Goal: Task Accomplishment & Management: Manage account settings

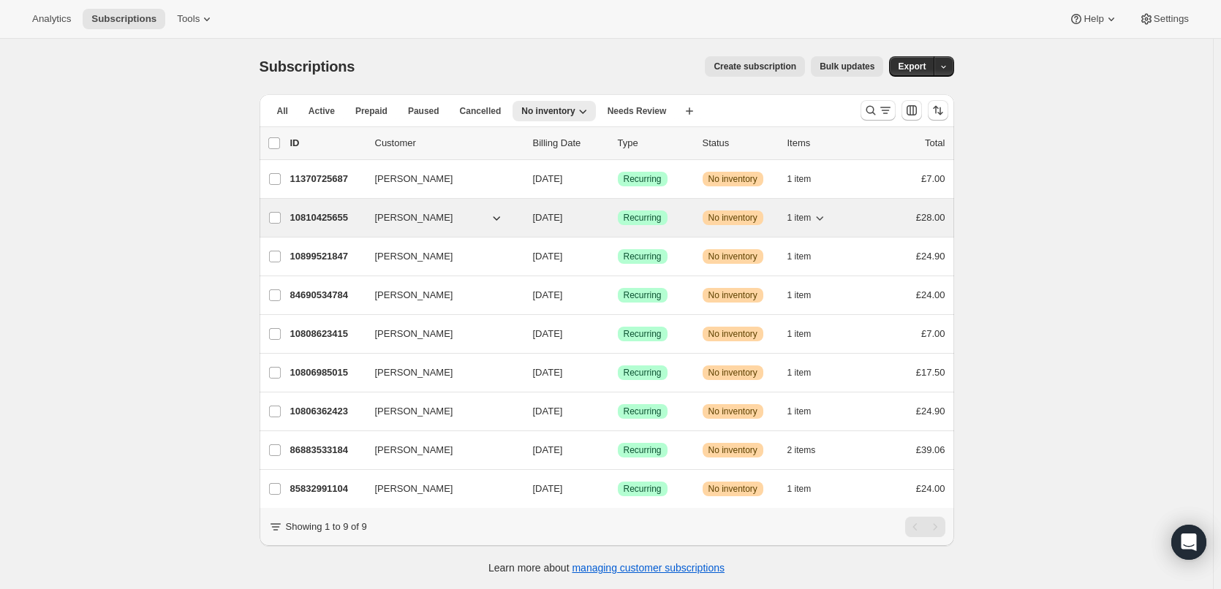
click at [339, 220] on p "10810425655" at bounding box center [326, 218] width 73 height 15
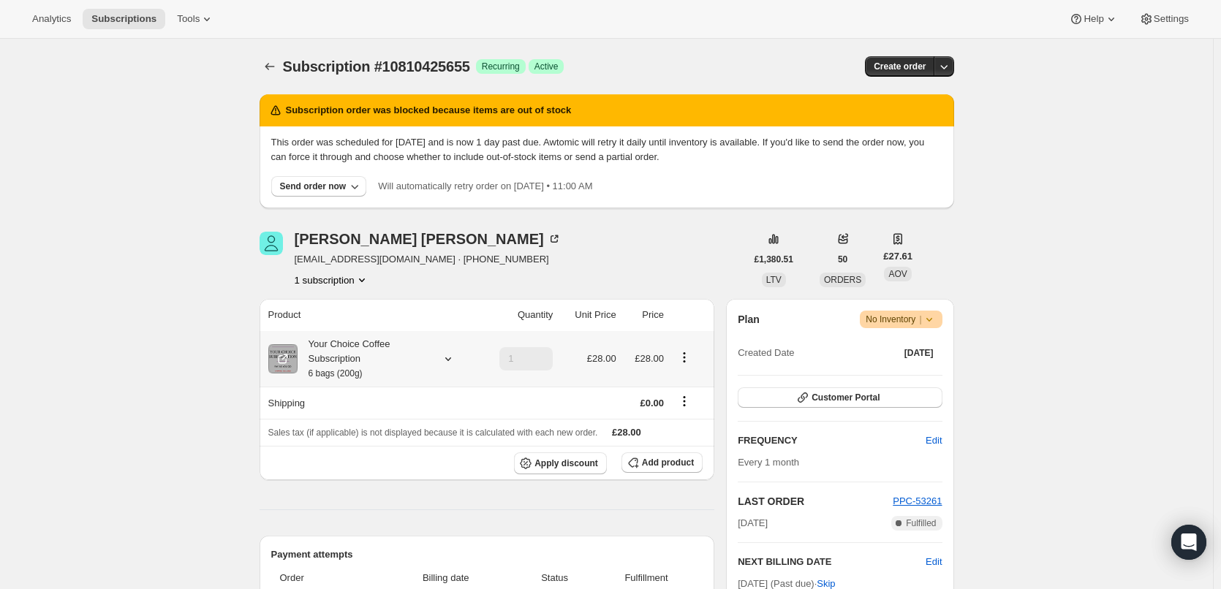
click at [357, 365] on div "Your Choice Coffee Subscription 6 bags (200g)" at bounding box center [364, 359] width 132 height 44
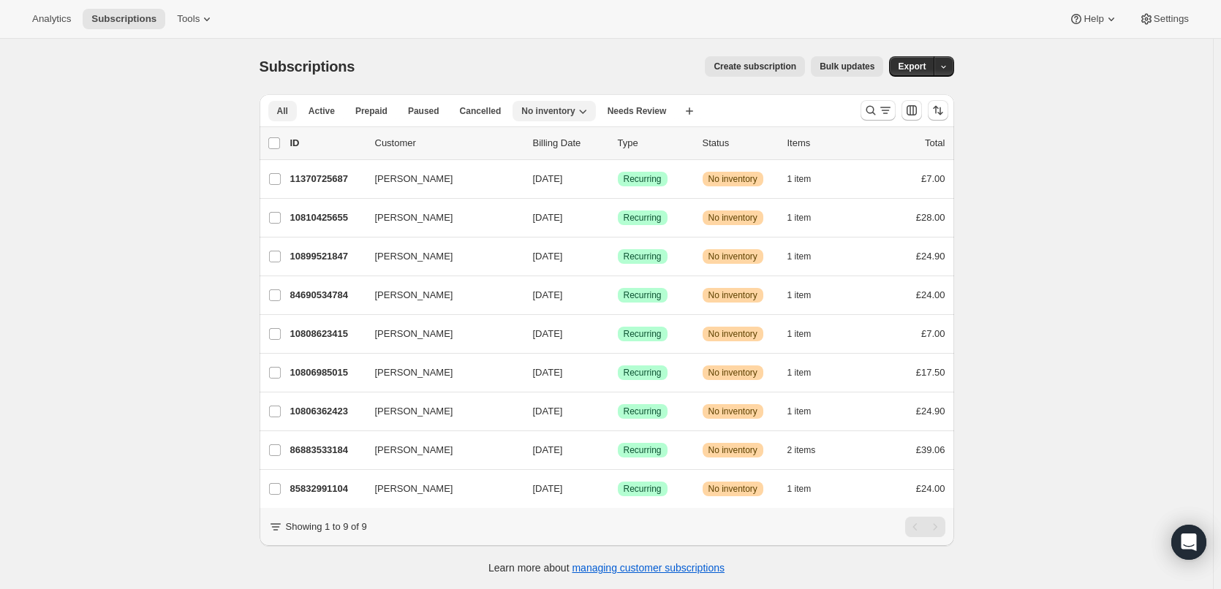
click at [281, 112] on span "All" at bounding box center [282, 111] width 11 height 12
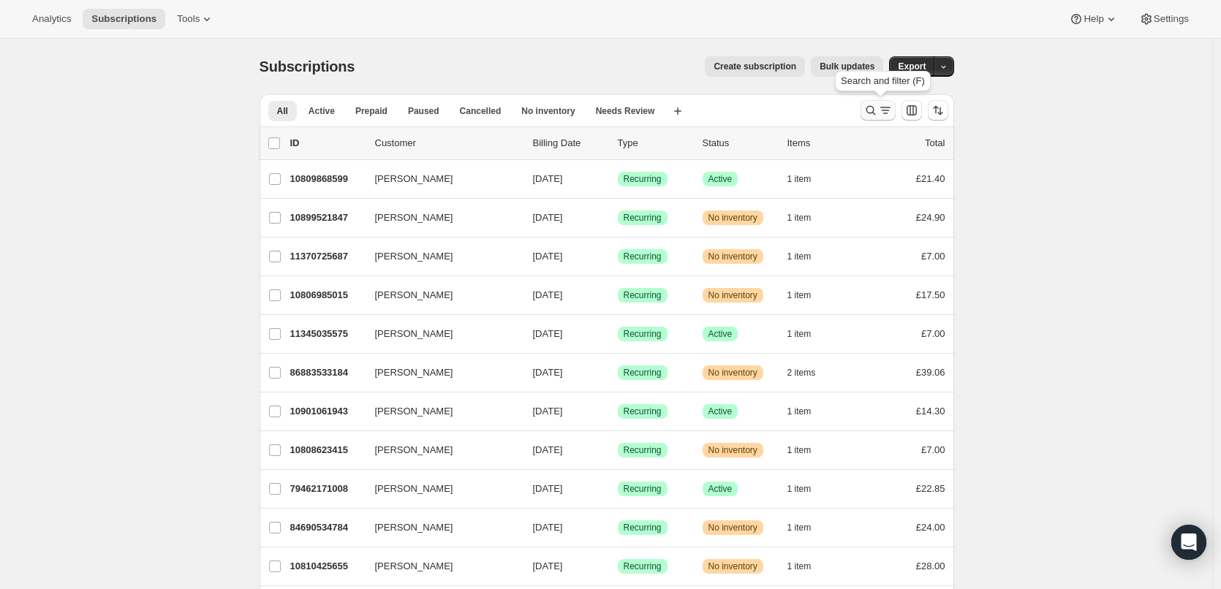
click at [878, 113] on icon "Search and filter results" at bounding box center [870, 110] width 15 height 15
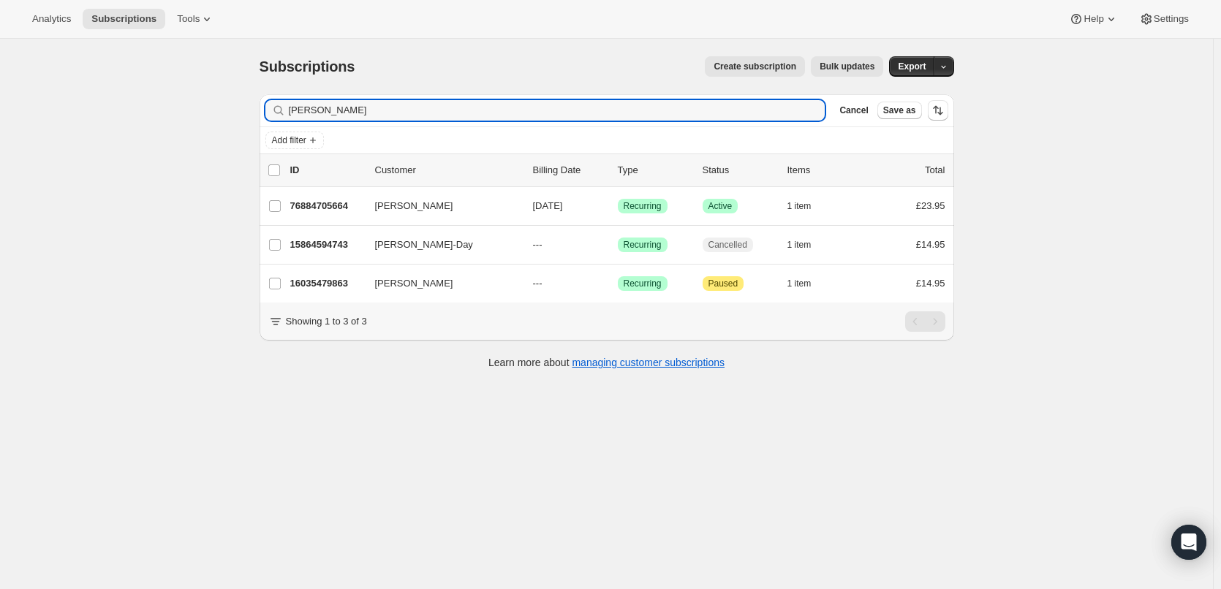
drag, startPoint x: 325, startPoint y: 115, endPoint x: 272, endPoint y: 113, distance: 52.7
click at [272, 113] on div "[PERSON_NAME]" at bounding box center [545, 110] width 560 height 20
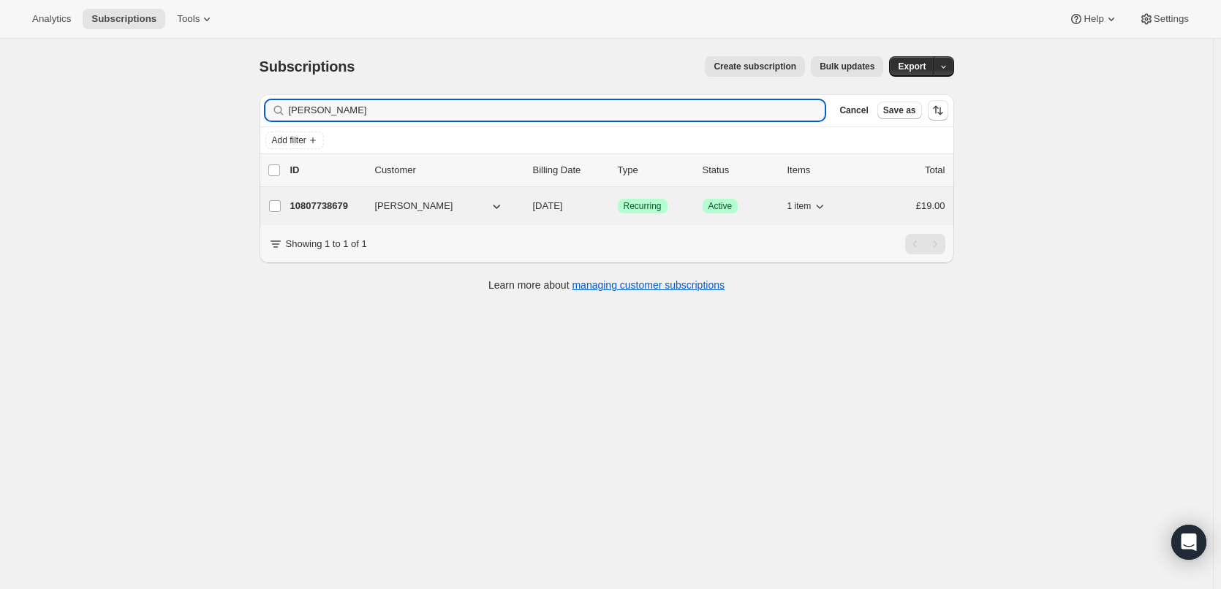
type input "[PERSON_NAME]"
click at [305, 210] on p "10807738679" at bounding box center [326, 206] width 73 height 15
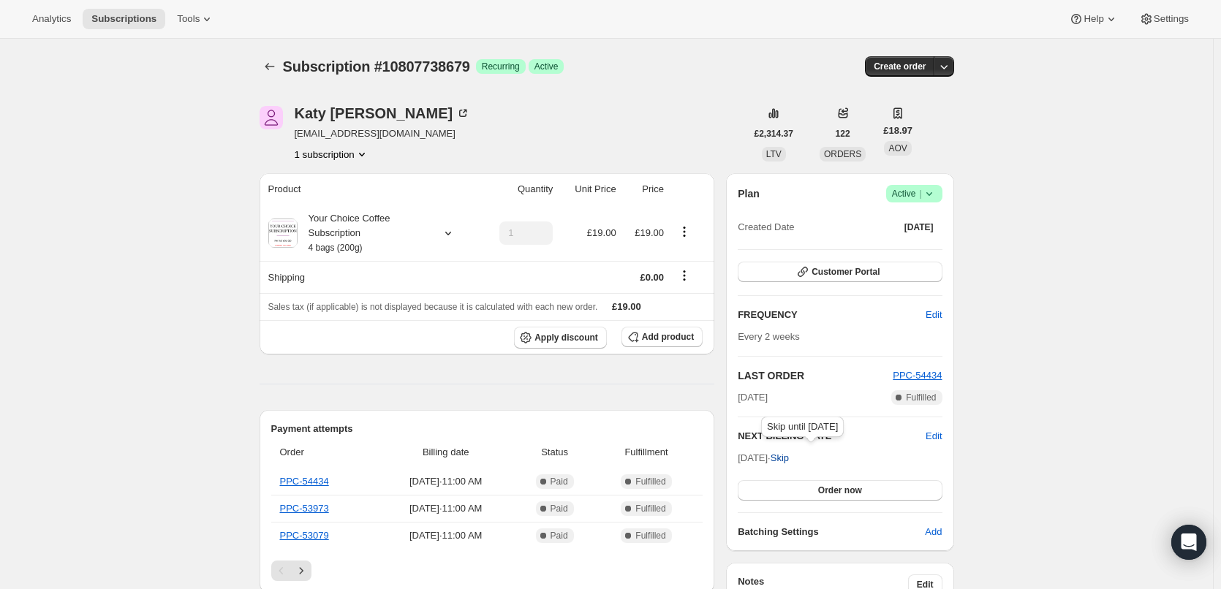
click at [789, 455] on span "Skip" at bounding box center [779, 458] width 18 height 15
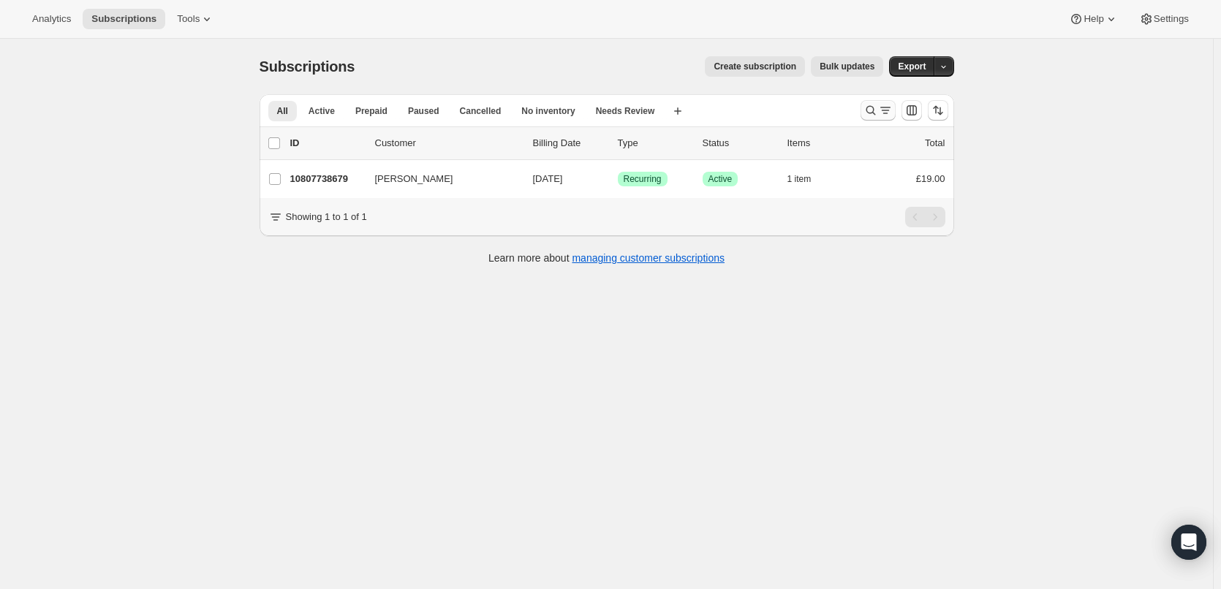
click at [877, 107] on icon "Search and filter results" at bounding box center [870, 110] width 15 height 15
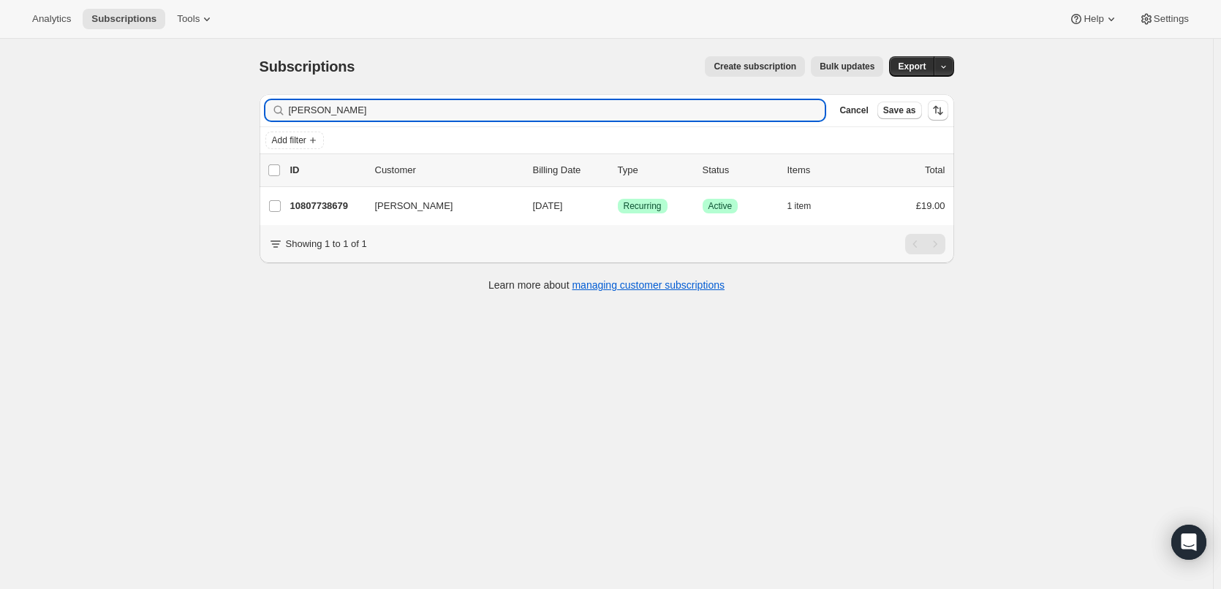
drag, startPoint x: 356, startPoint y: 113, endPoint x: 235, endPoint y: 114, distance: 120.6
click at [235, 114] on div "Subscriptions. This page is ready Subscriptions Create subscription Bulk update…" at bounding box center [606, 333] width 1213 height 589
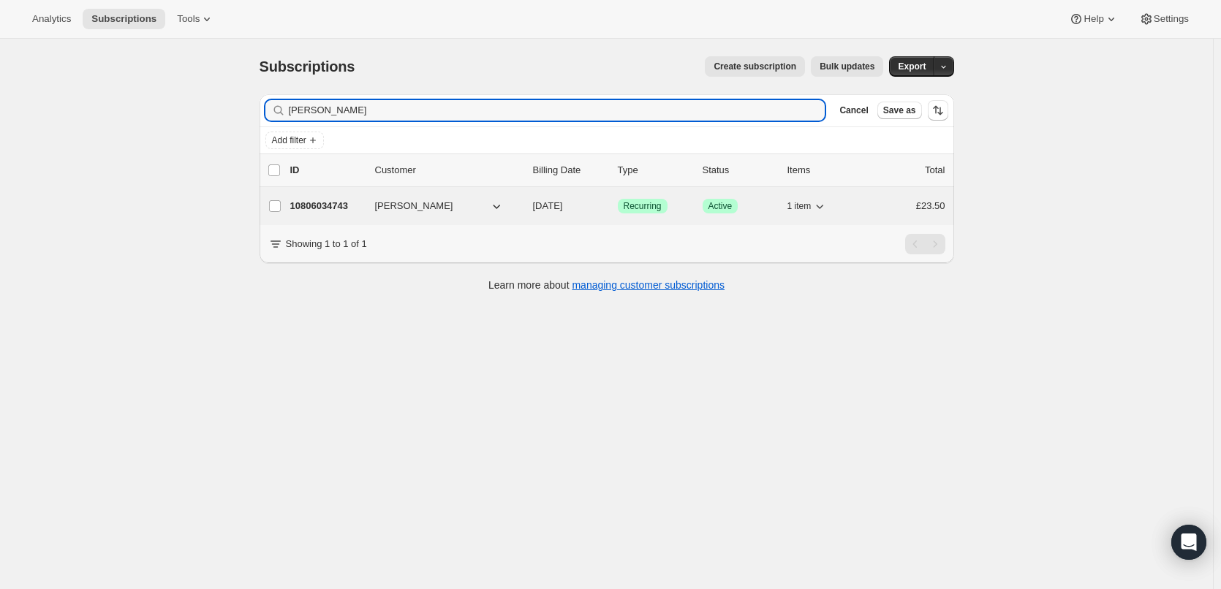
type input "karrie"
click at [328, 200] on p "10806034743" at bounding box center [326, 206] width 73 height 15
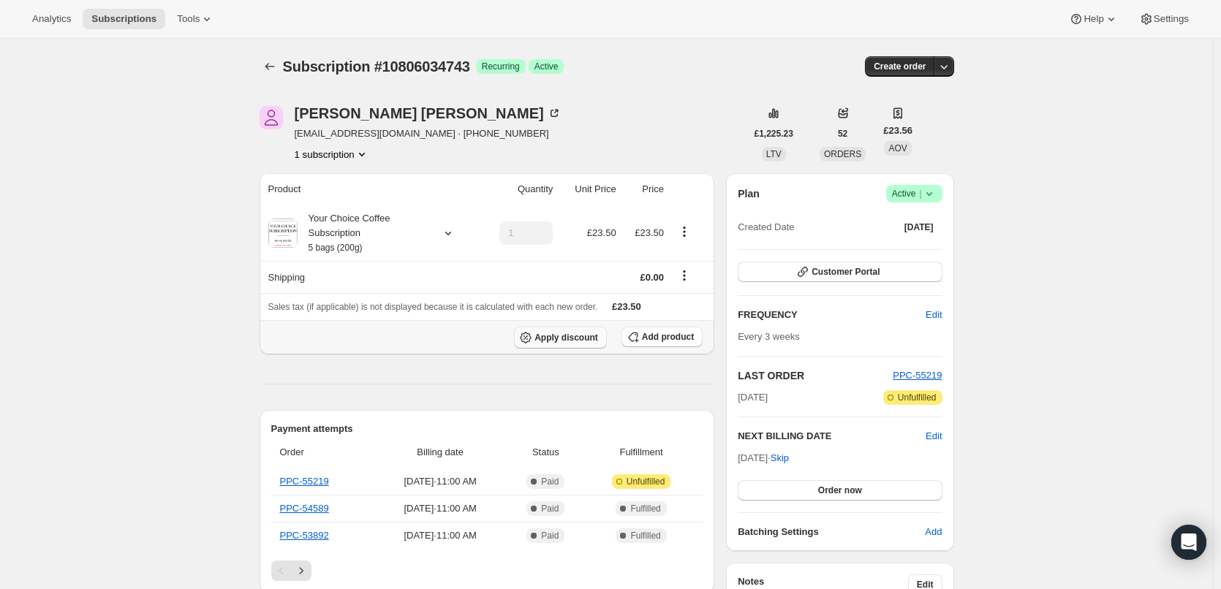
click at [580, 336] on span "Apply discount" at bounding box center [566, 338] width 64 height 12
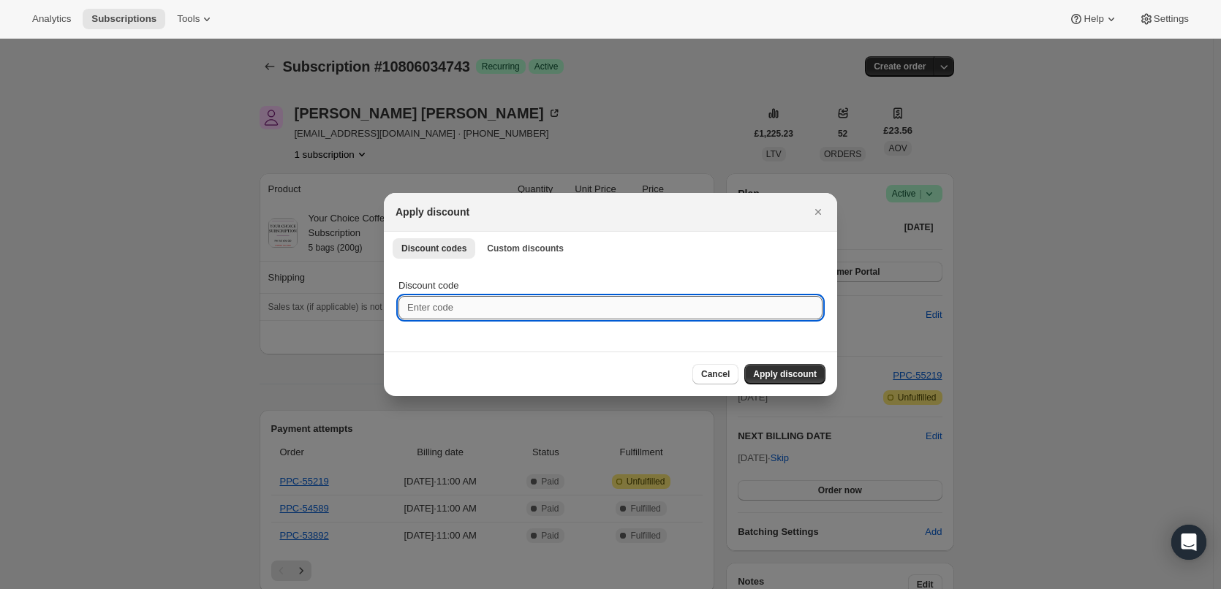
click at [515, 312] on input "Discount code" at bounding box center [610, 307] width 424 height 23
paste input "4af68e39ce5b"
type input "4af68e39ce5b"
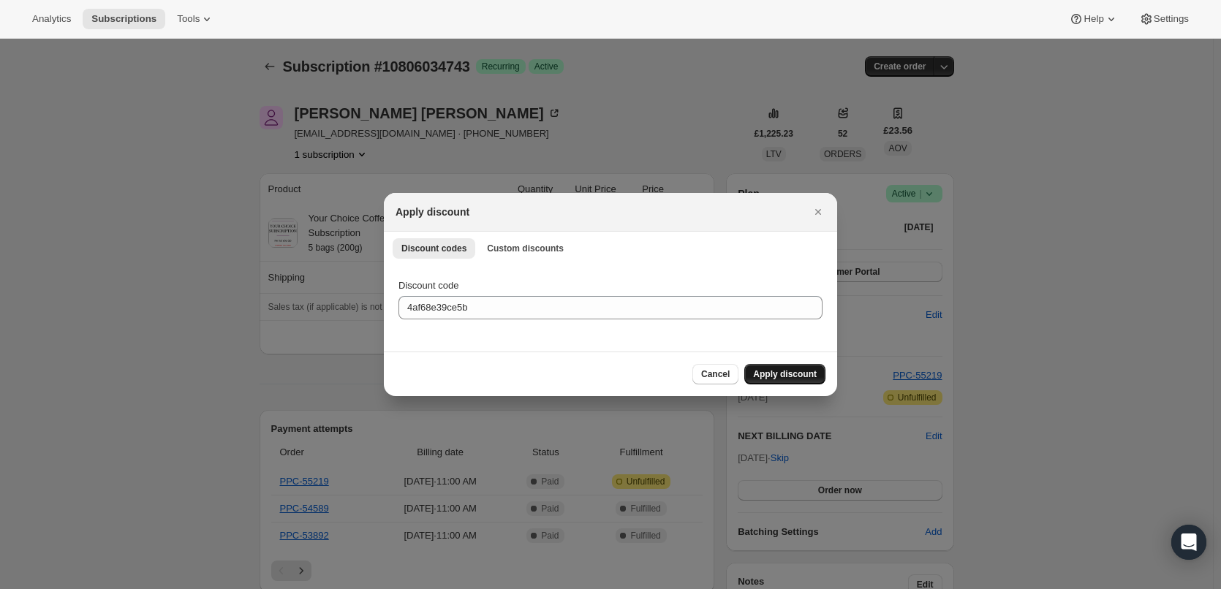
click at [770, 369] on span "Apply discount" at bounding box center [785, 374] width 64 height 12
